Goal: Information Seeking & Learning: Learn about a topic

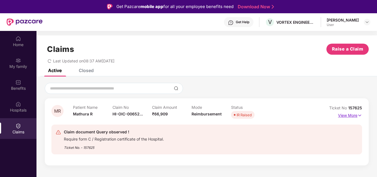
click at [353, 116] on p "View More" at bounding box center [350, 114] width 24 height 7
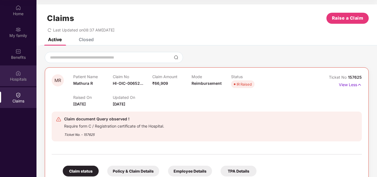
click at [14, 80] on div "Hospitals" at bounding box center [18, 80] width 37 height 6
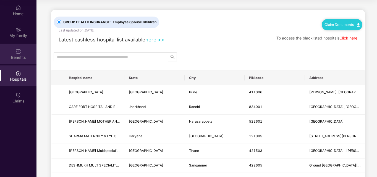
click at [19, 58] on div "Benefits" at bounding box center [18, 58] width 37 height 6
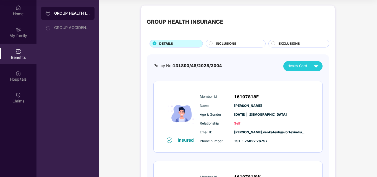
click at [227, 45] on span "INCLUSIONS" at bounding box center [226, 43] width 20 height 5
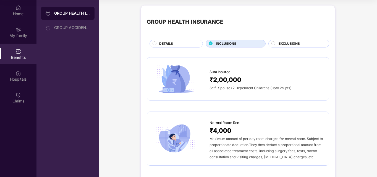
click at [279, 44] on span "EXCLUSIONS" at bounding box center [289, 43] width 21 height 5
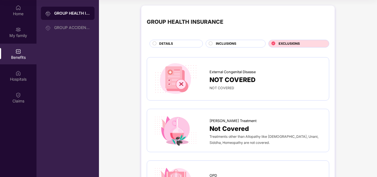
click at [175, 41] on div "DETAILS" at bounding box center [178, 44] width 43 height 6
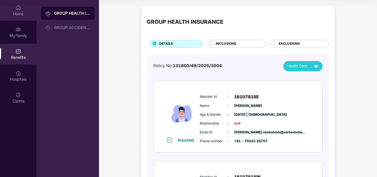
click at [18, 12] on div "Home" at bounding box center [18, 14] width 37 height 6
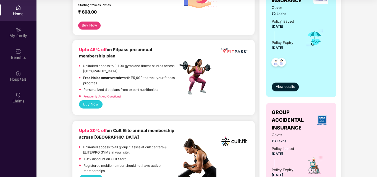
scroll to position [28, 0]
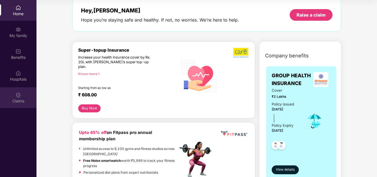
click at [16, 97] on img at bounding box center [18, 95] width 6 height 6
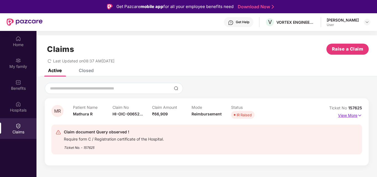
click at [352, 116] on p "View More" at bounding box center [350, 114] width 24 height 7
